Goal: Task Accomplishment & Management: Complete application form

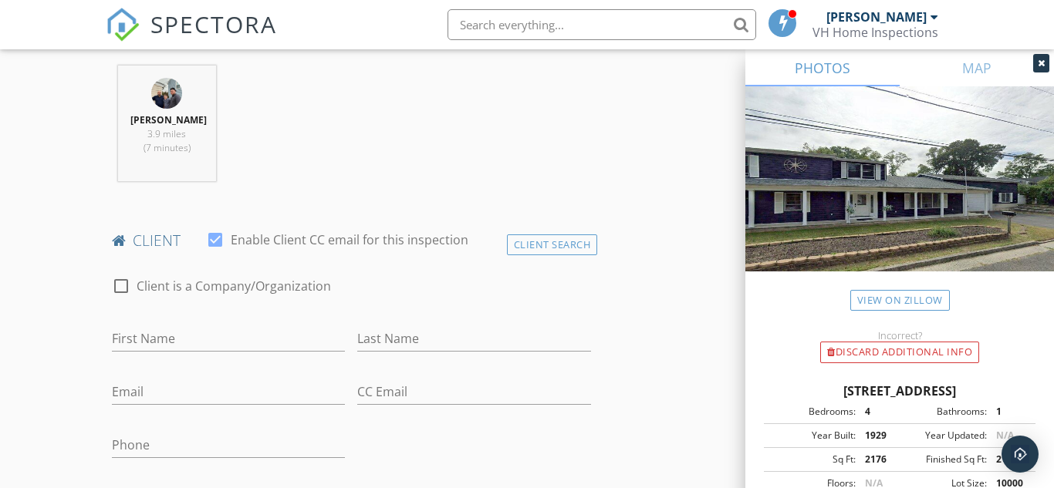
scroll to position [603, 0]
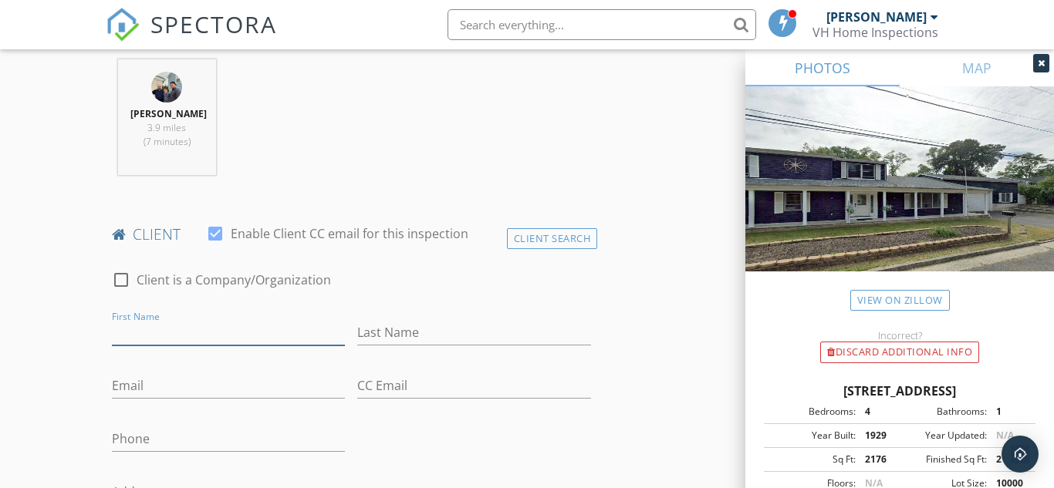
click at [224, 336] on input "First Name" at bounding box center [229, 332] width 234 height 25
type input "[PERSON_NAME] & Al"
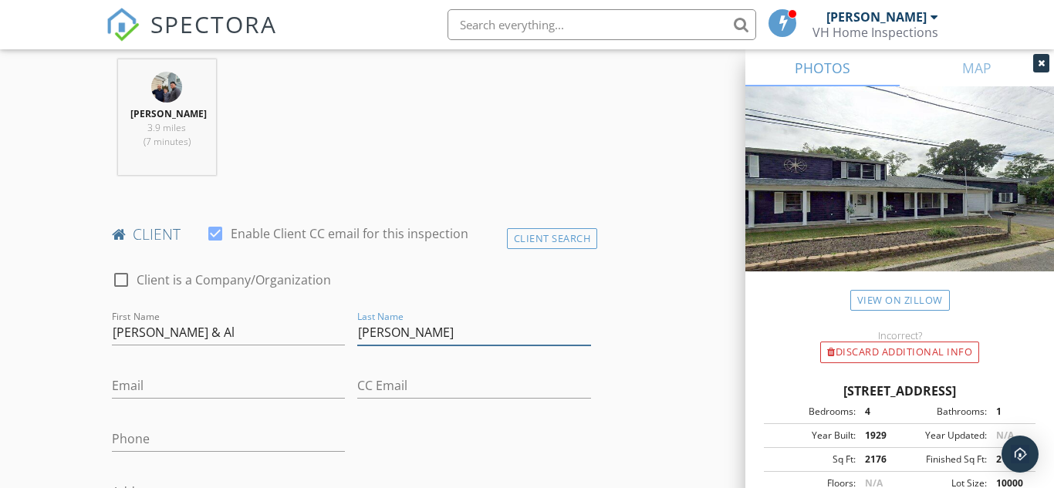
type input "[PERSON_NAME]"
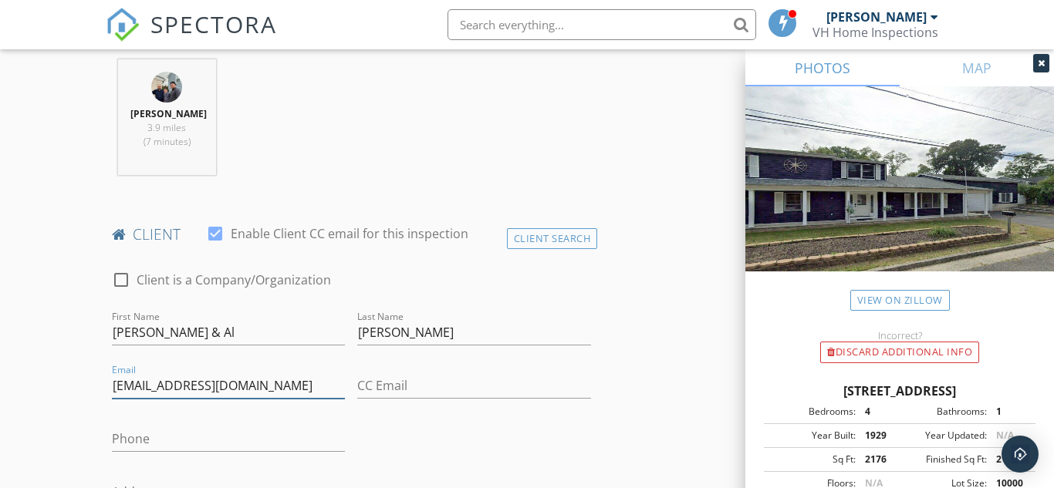
type input "[EMAIL_ADDRESS][DOMAIN_NAME]"
type input "t"
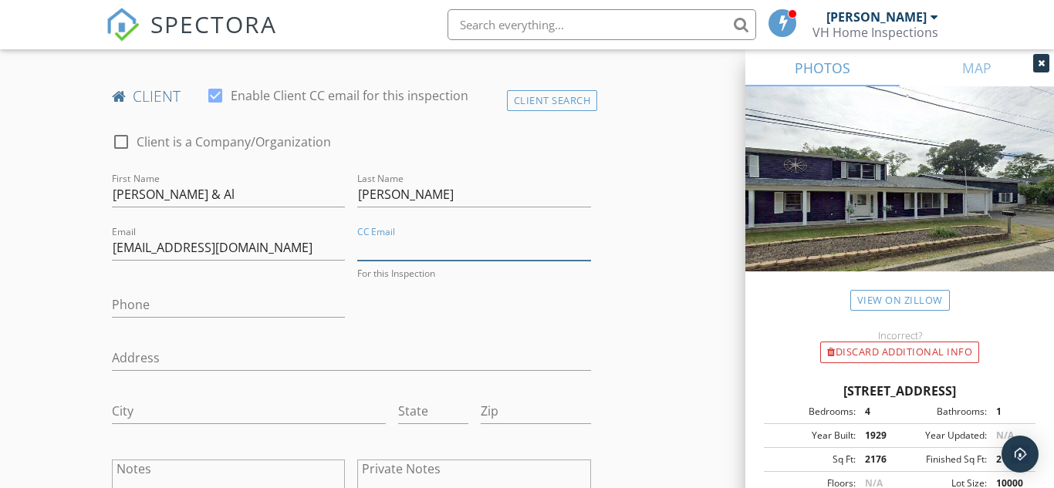
scroll to position [748, 0]
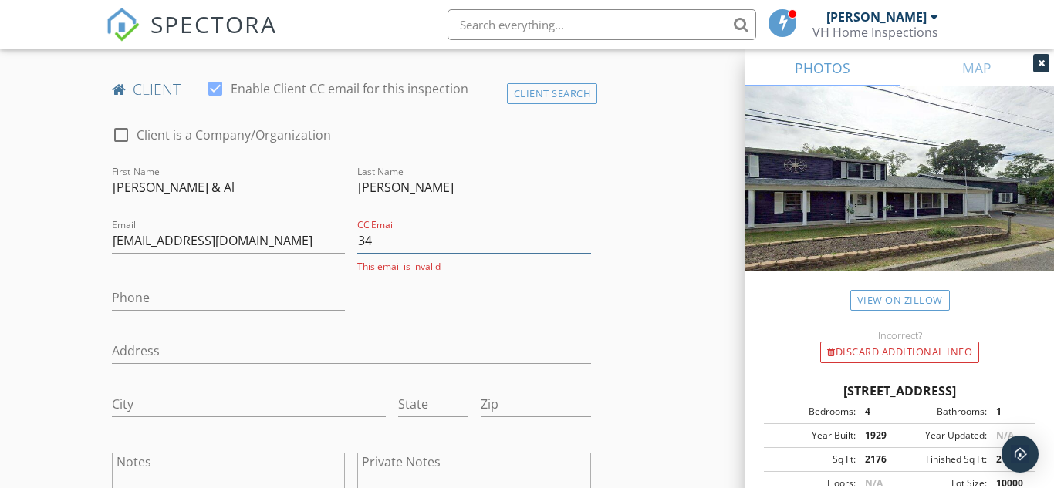
type input "3"
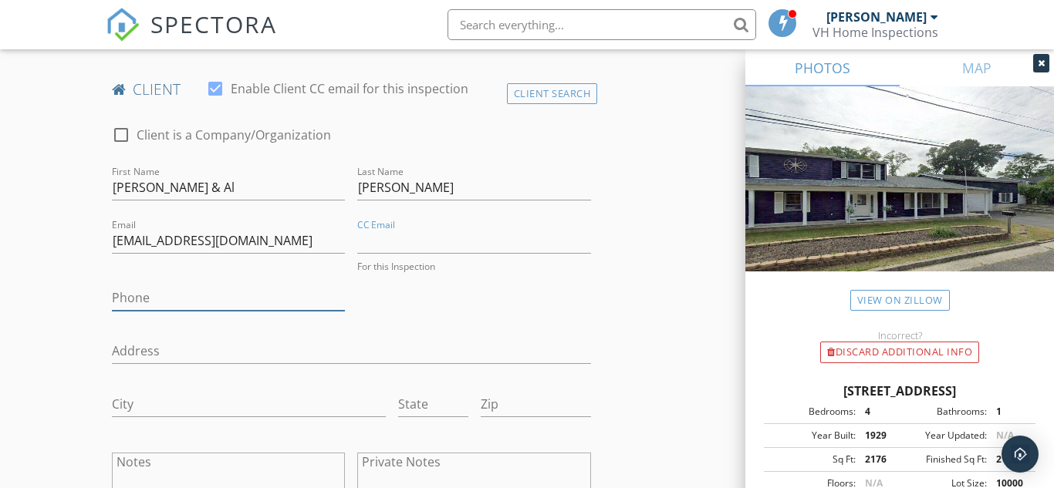
click at [268, 311] on input "Phone" at bounding box center [229, 297] width 234 height 25
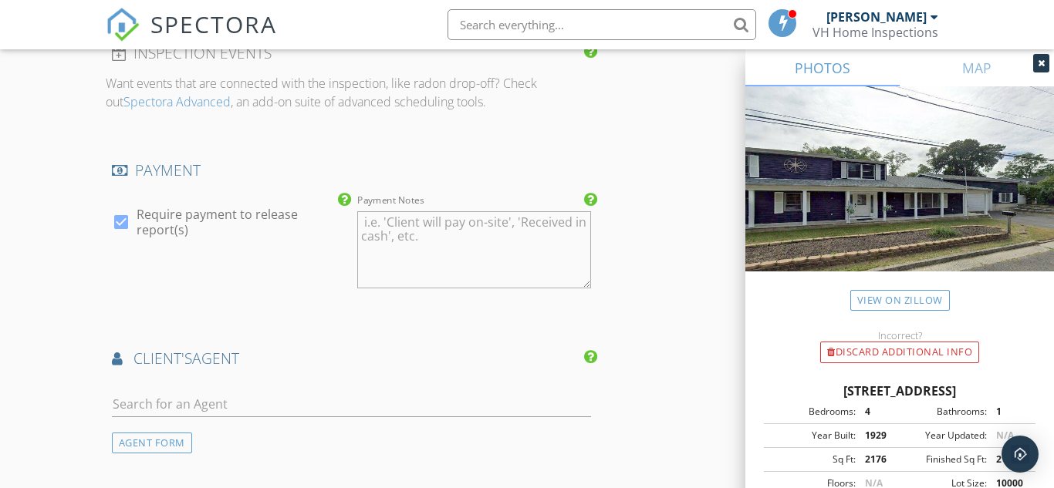
scroll to position [1810, 0]
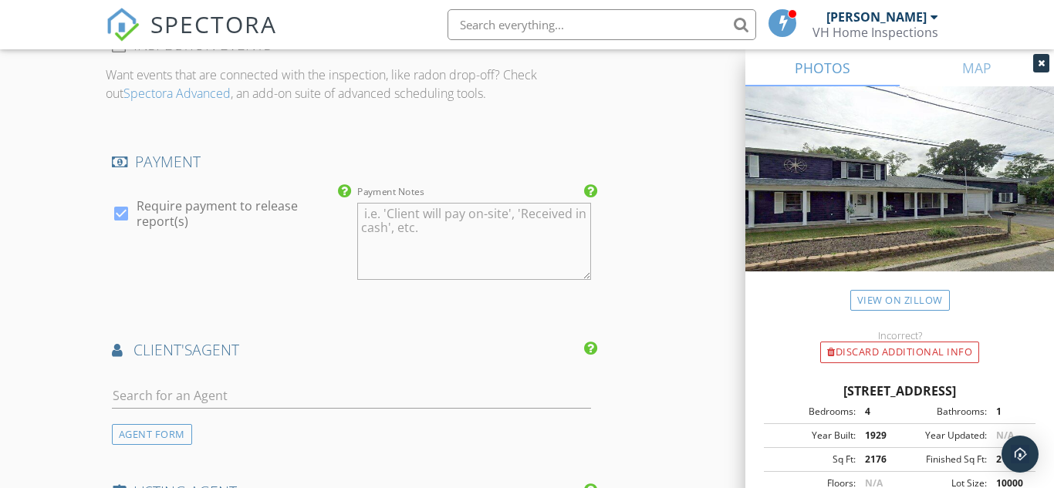
type input "[PHONE_NUMBER]"
click at [256, 400] on input "text" at bounding box center [351, 395] width 479 height 25
type input "tri"
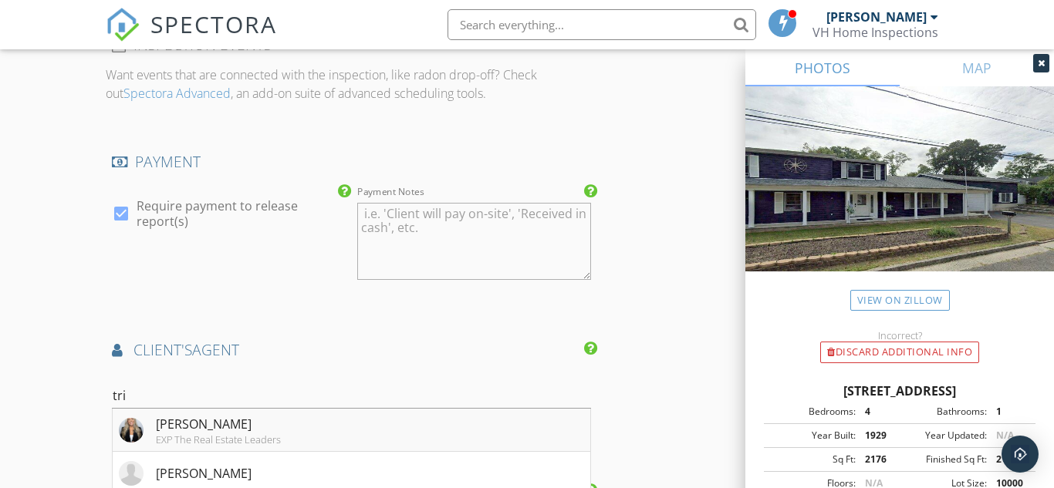
click at [235, 434] on div "[PERSON_NAME]" at bounding box center [218, 424] width 125 height 19
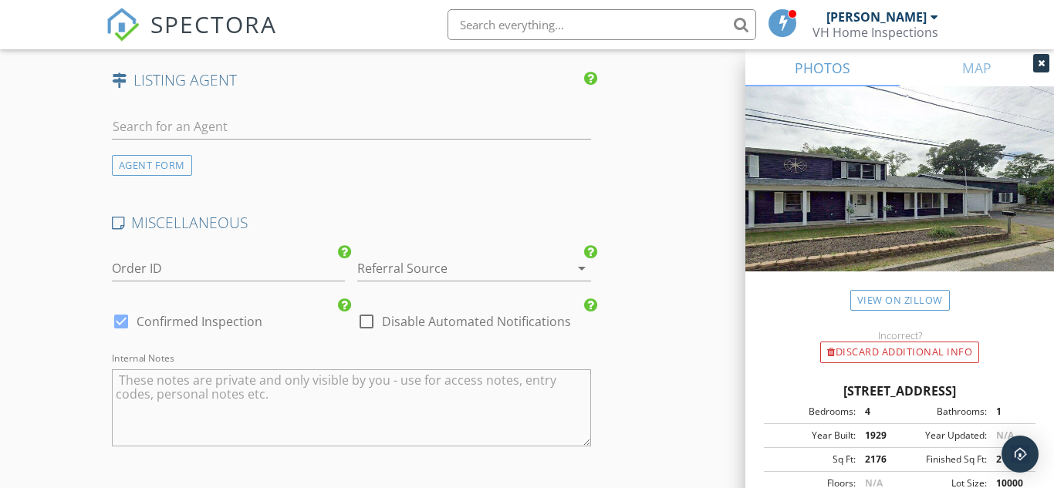
scroll to position [2690, 0]
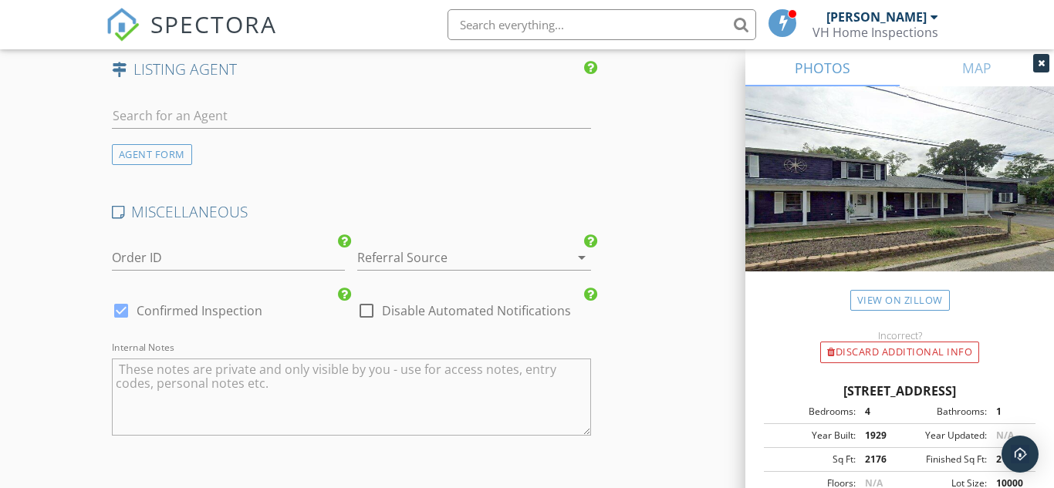
click at [464, 267] on div at bounding box center [452, 257] width 191 height 25
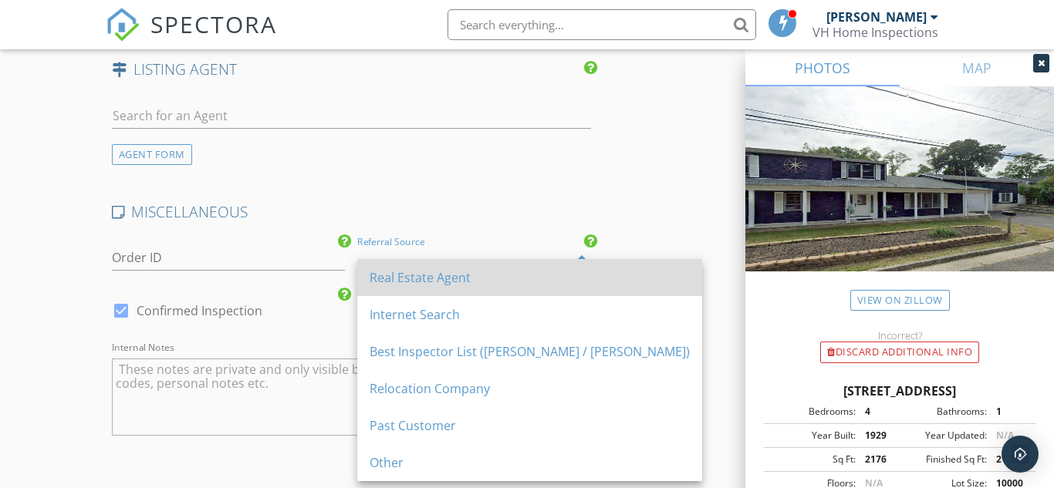
click at [457, 278] on div "Real Estate Agent" at bounding box center [530, 277] width 320 height 19
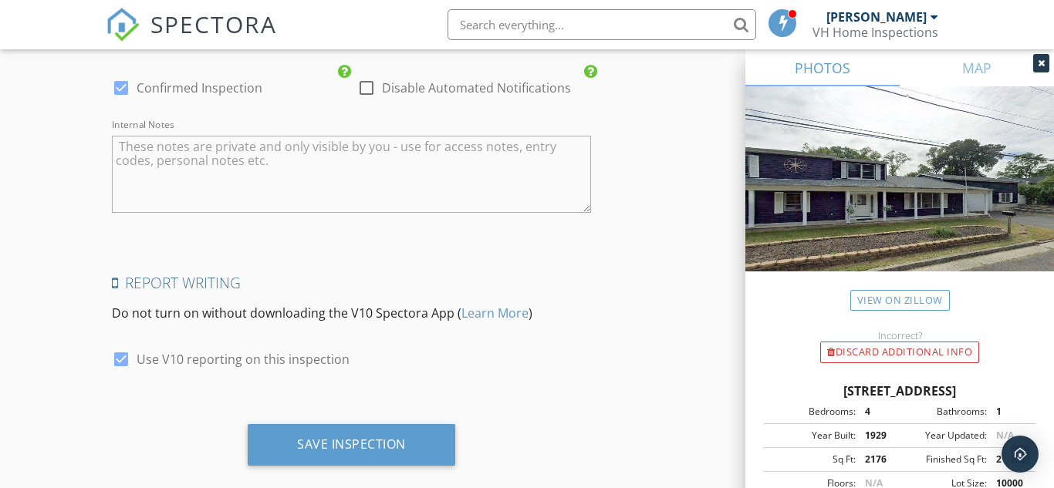
scroll to position [2953, 0]
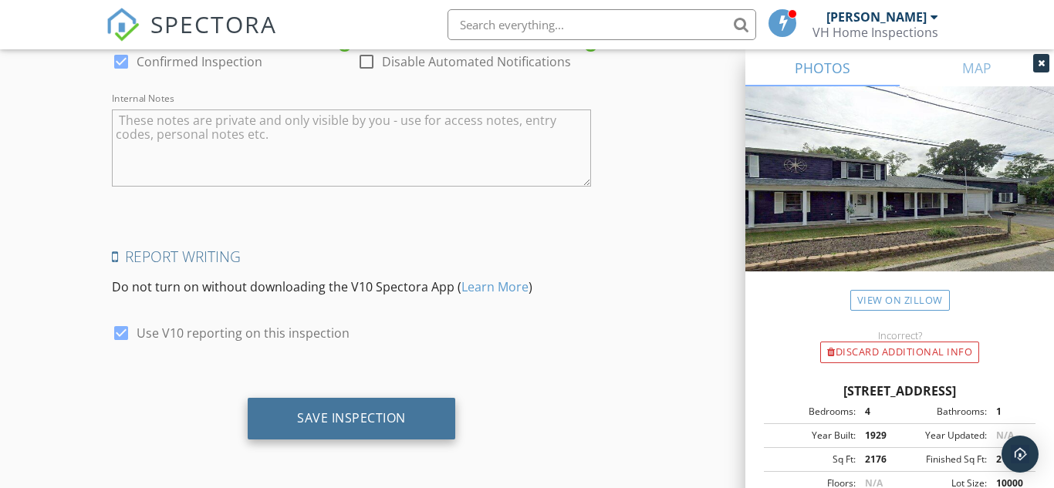
click at [378, 419] on div "Save Inspection" at bounding box center [351, 417] width 109 height 15
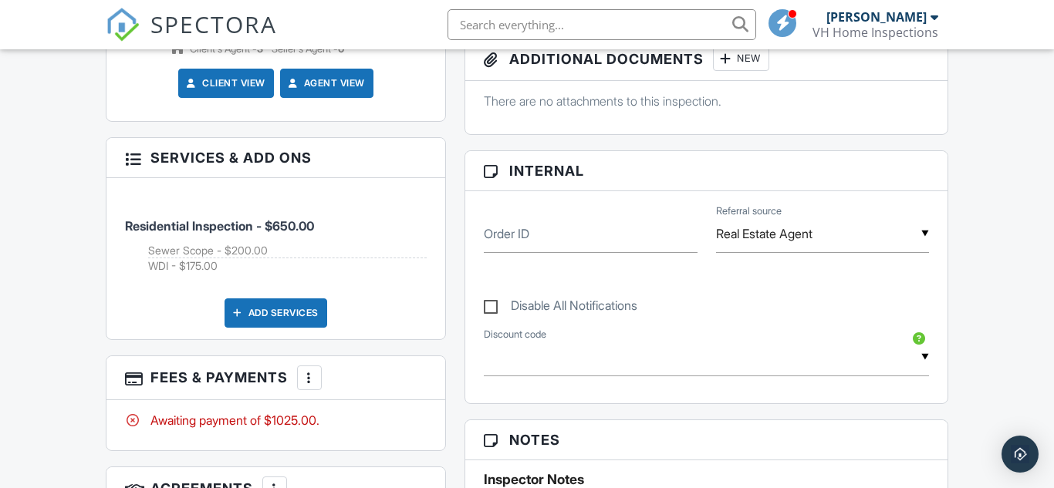
scroll to position [770, 0]
click at [279, 308] on div "Add Services" at bounding box center [275, 312] width 103 height 29
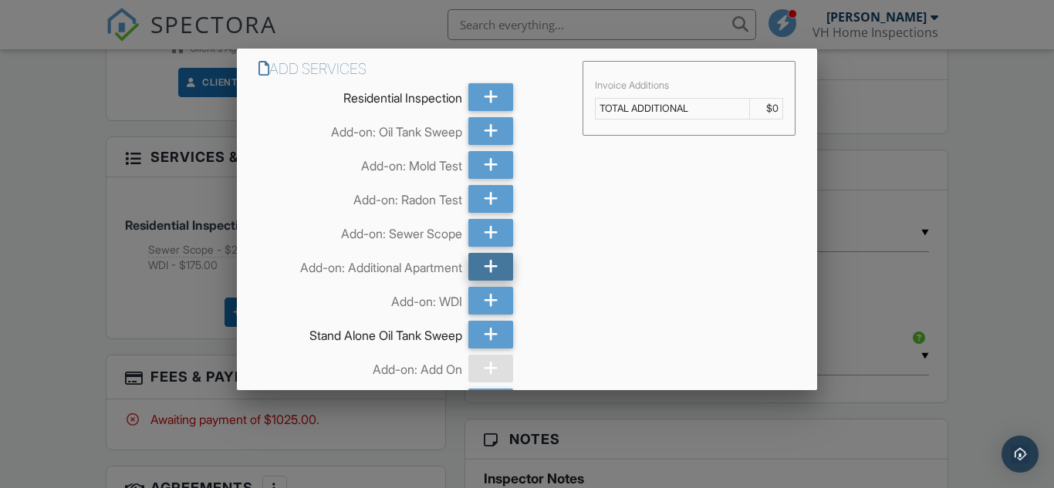
click at [488, 261] on icon at bounding box center [491, 267] width 15 height 28
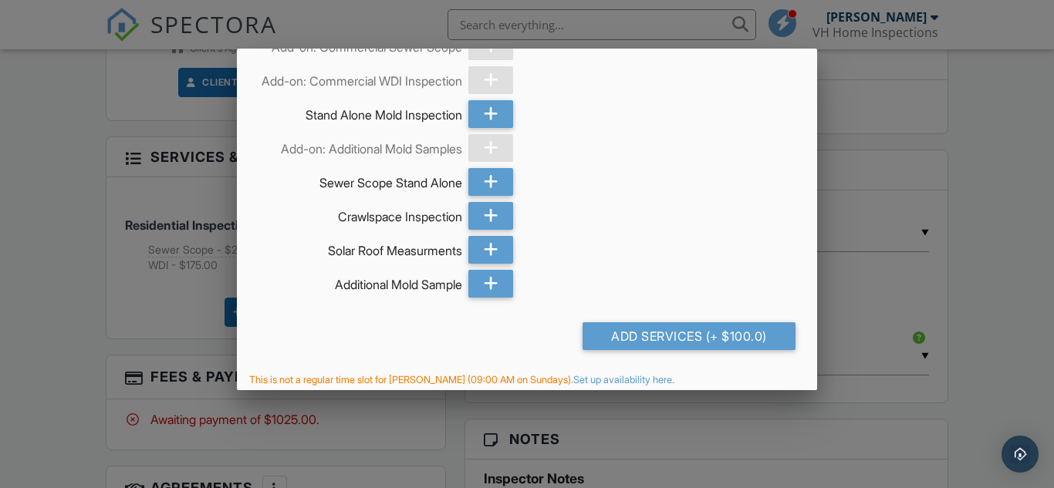
scroll to position [561, 0]
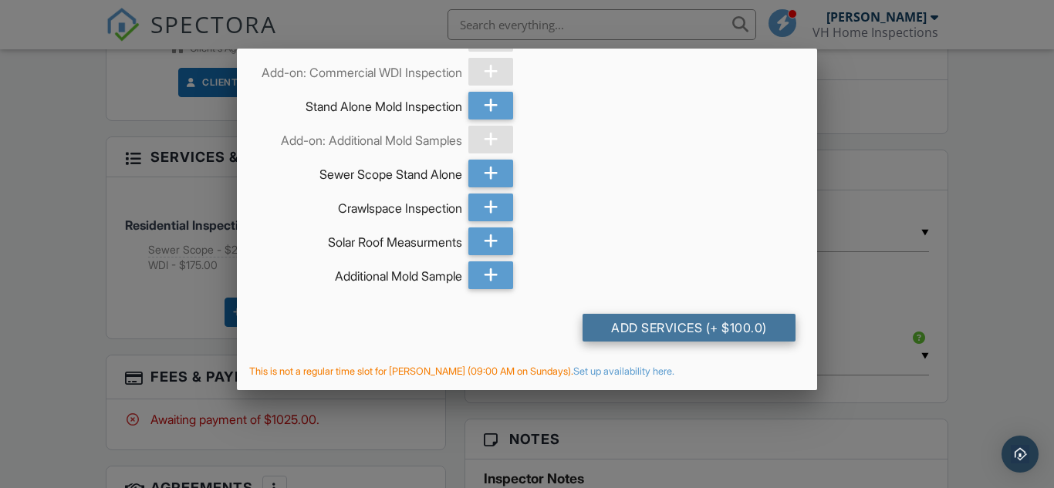
click at [685, 329] on div "Add Services (+ $100.0)" at bounding box center [688, 328] width 213 height 28
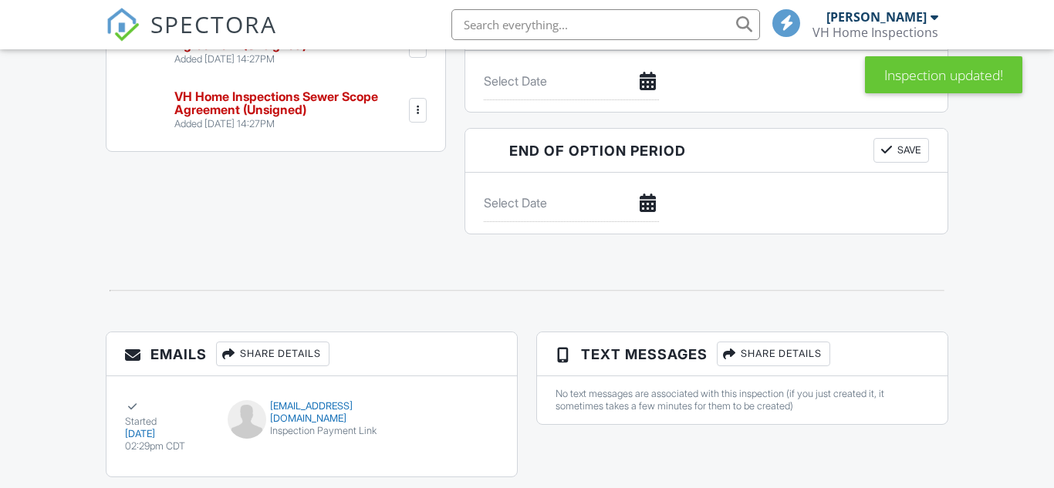
scroll to position [1149, 0]
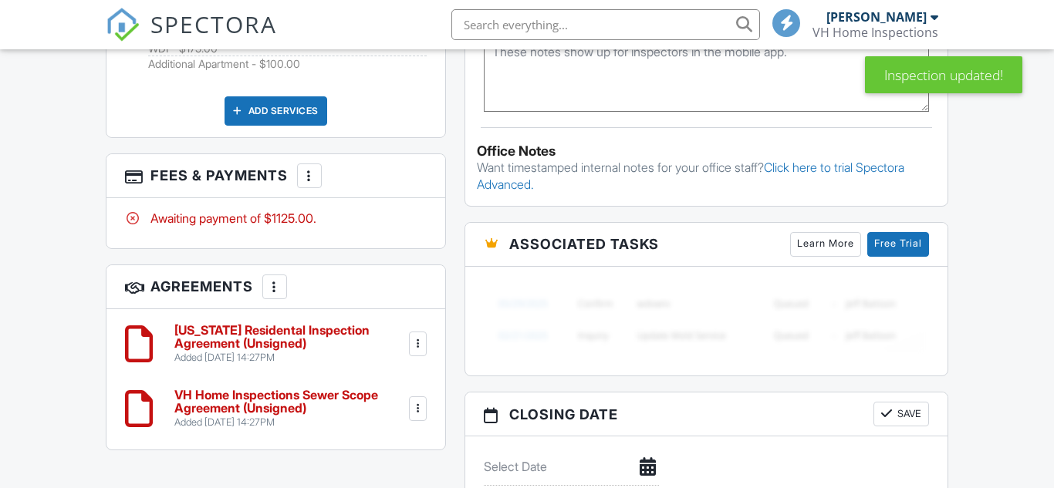
click at [315, 168] on div at bounding box center [309, 175] width 15 height 15
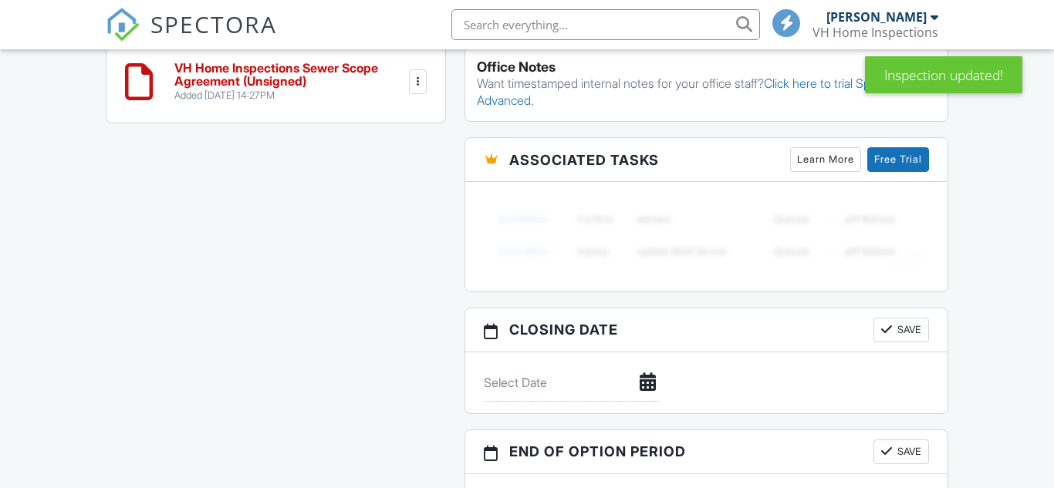
scroll to position [1129, 0]
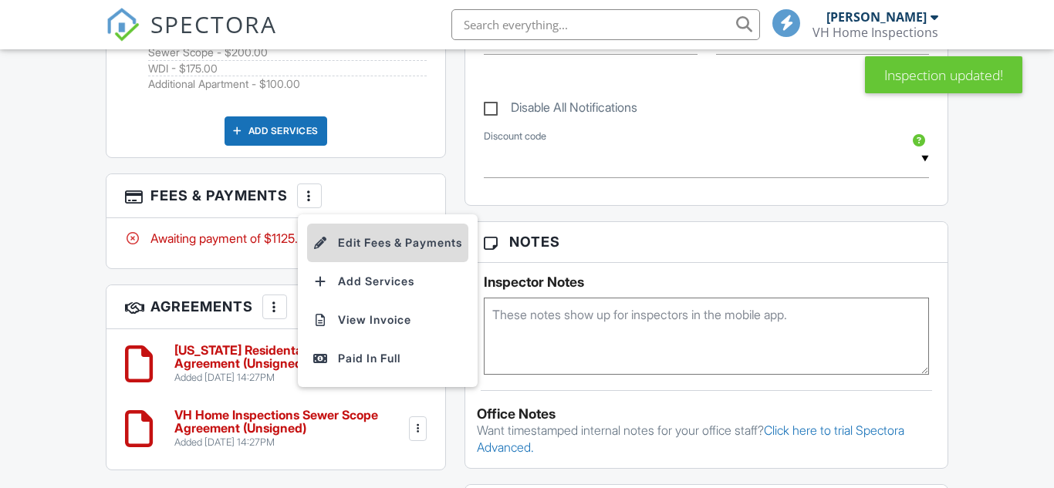
click at [356, 249] on li "Edit Fees & Payments" at bounding box center [387, 243] width 161 height 39
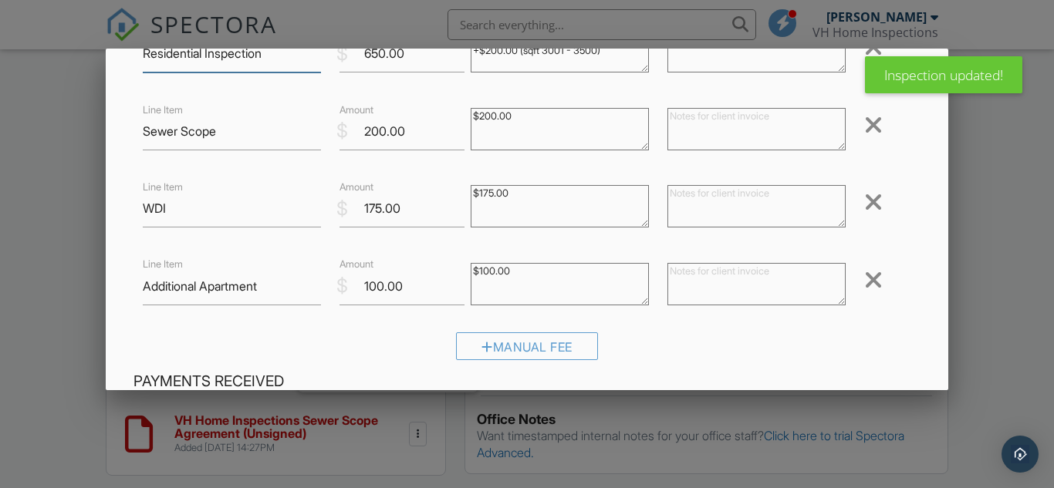
scroll to position [137, 0]
click at [376, 286] on input "100.00" at bounding box center [401, 285] width 125 height 38
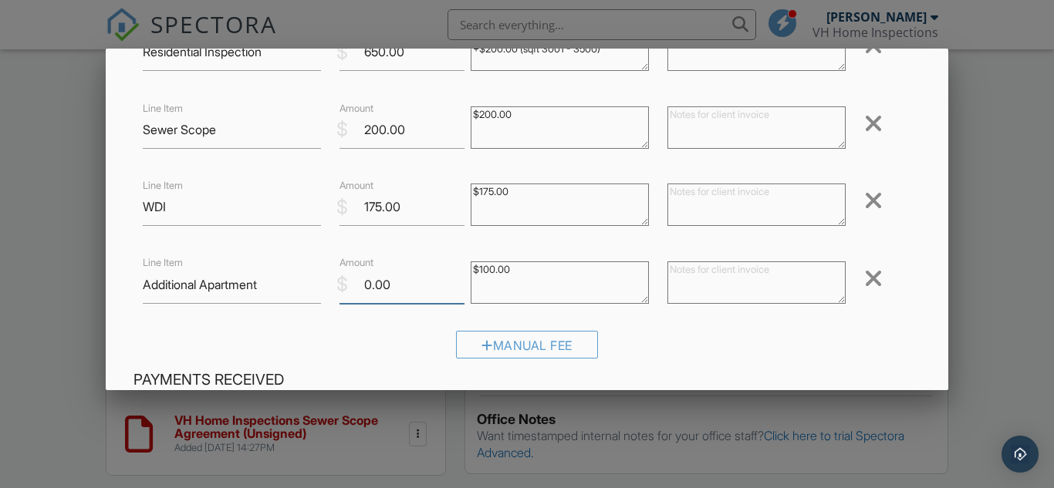
type input "0.00"
click at [771, 270] on textarea at bounding box center [756, 283] width 178 height 42
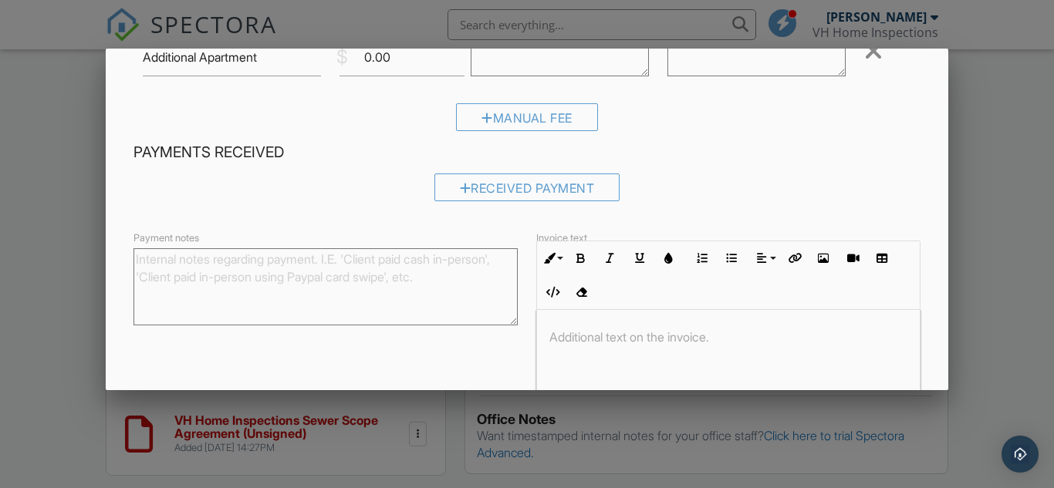
scroll to position [473, 0]
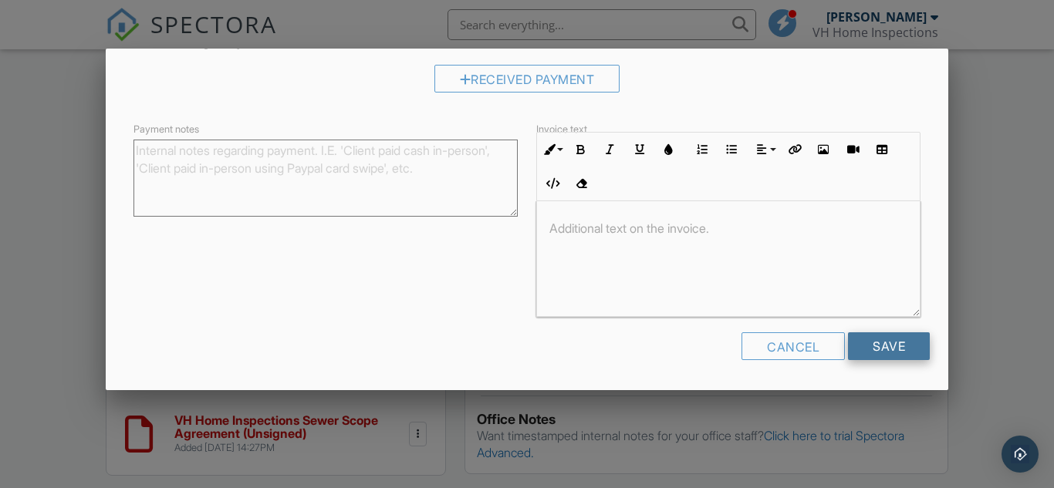
type textarea "$100 Discount"
click at [882, 353] on input "Save" at bounding box center [889, 346] width 82 height 28
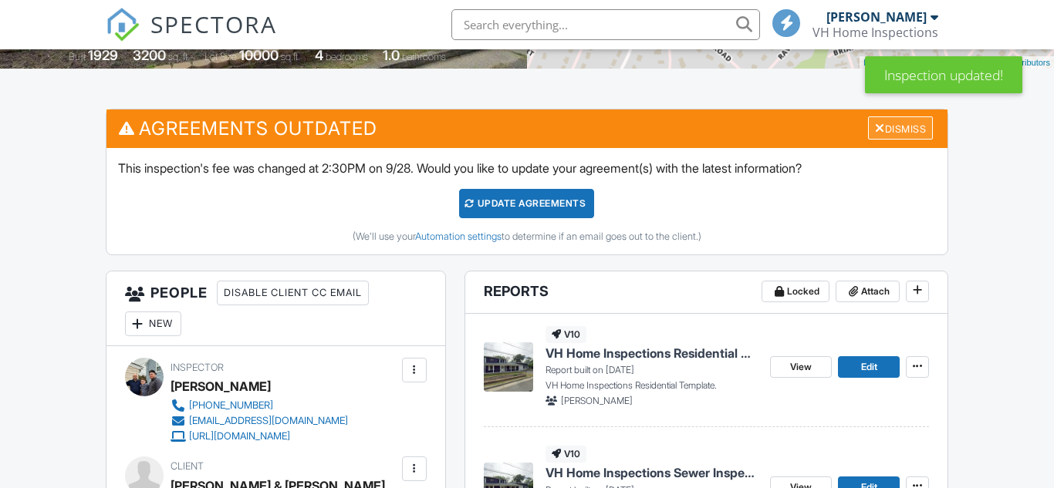
click at [904, 127] on div "Dismiss" at bounding box center [900, 128] width 65 height 24
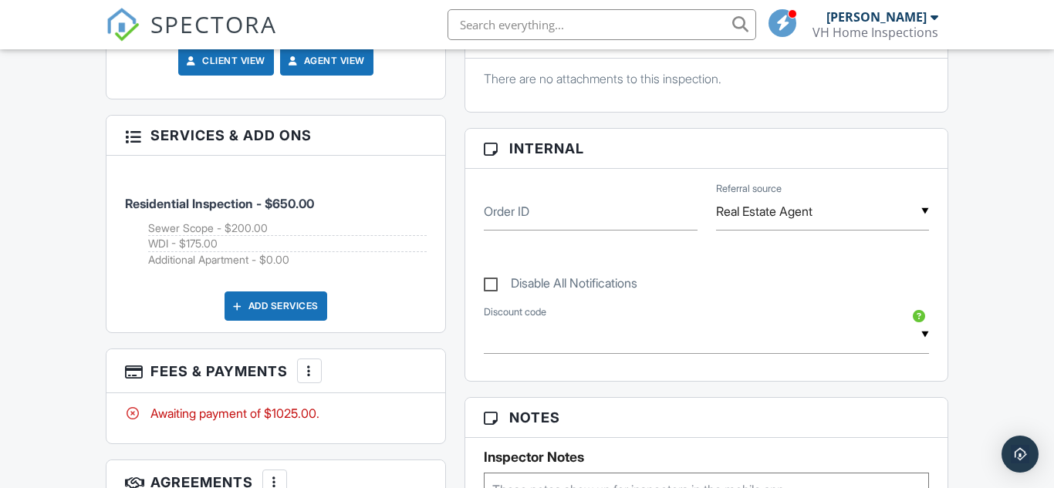
scroll to position [795, 0]
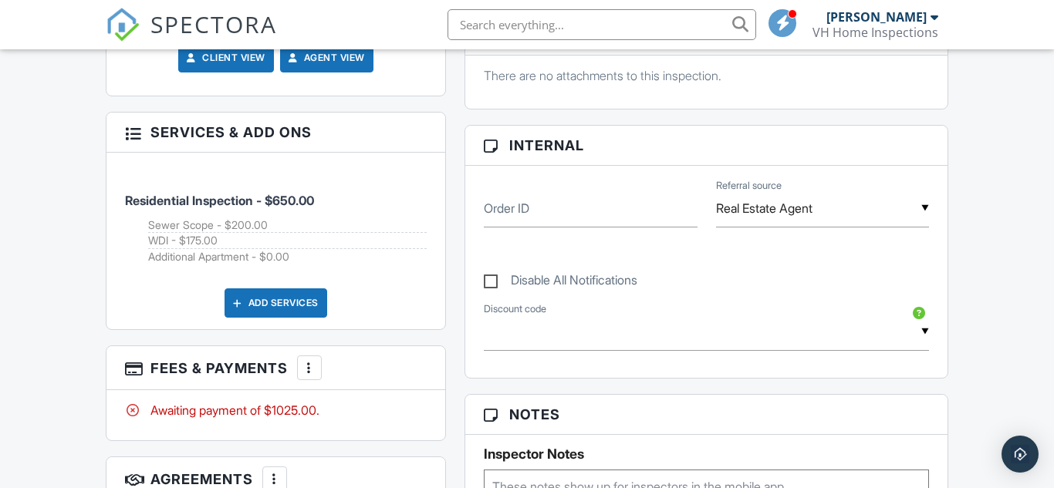
click at [307, 369] on div at bounding box center [309, 367] width 15 height 15
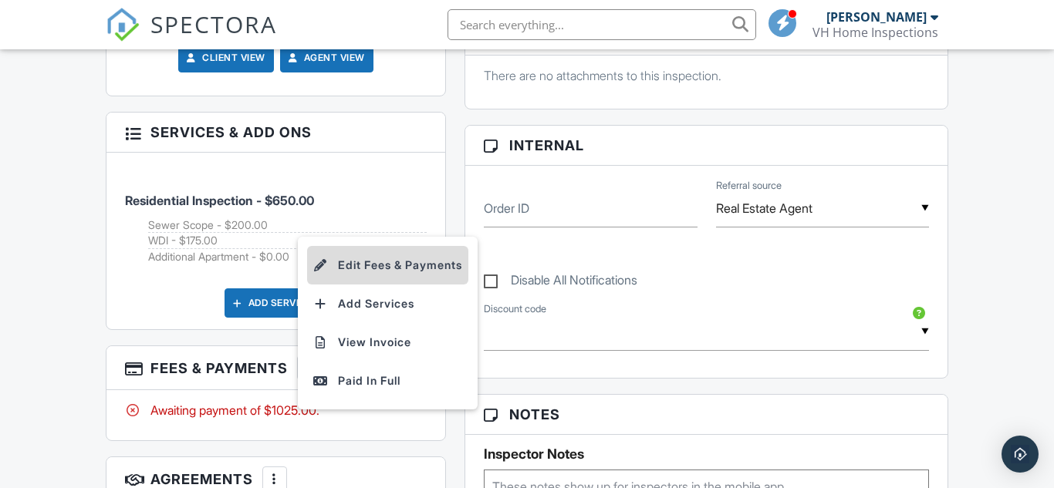
click at [356, 266] on li "Edit Fees & Payments" at bounding box center [387, 265] width 161 height 39
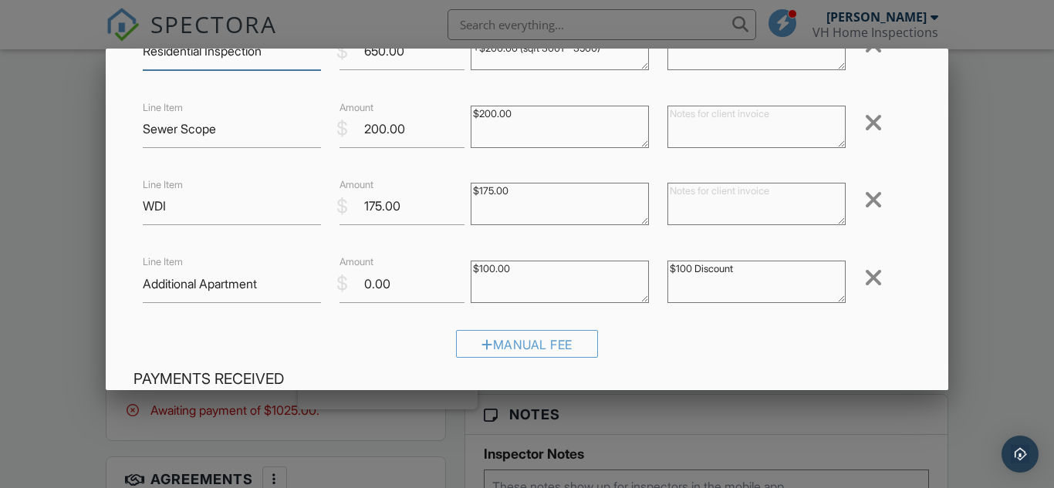
scroll to position [140, 0]
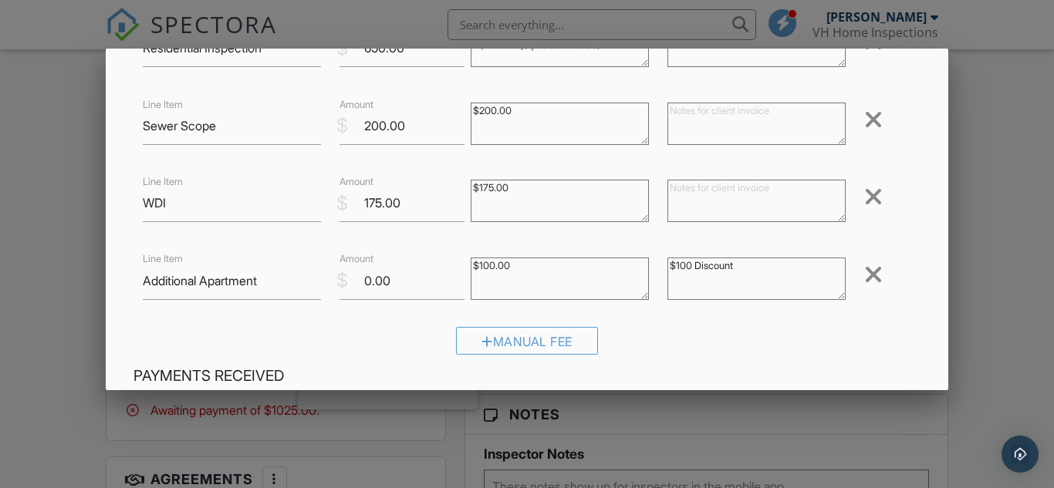
click at [874, 274] on div at bounding box center [873, 274] width 19 height 25
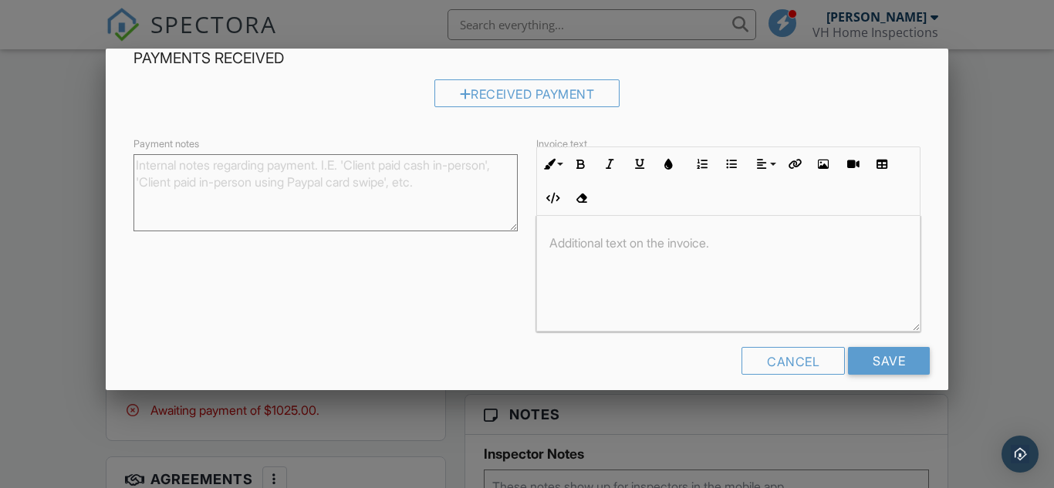
scroll to position [396, 0]
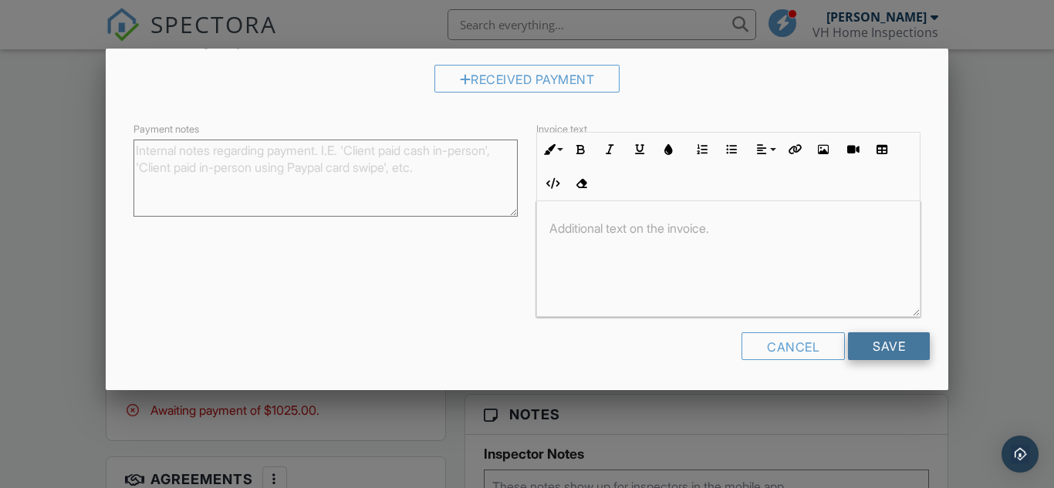
click at [891, 346] on input "Save" at bounding box center [889, 346] width 82 height 28
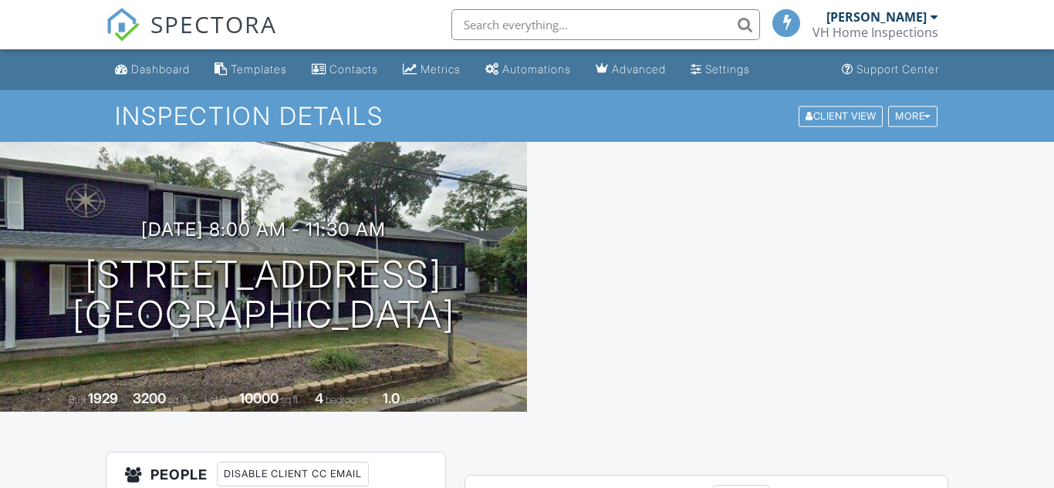
scroll to position [906, 0]
